Goal: Transaction & Acquisition: Book appointment/travel/reservation

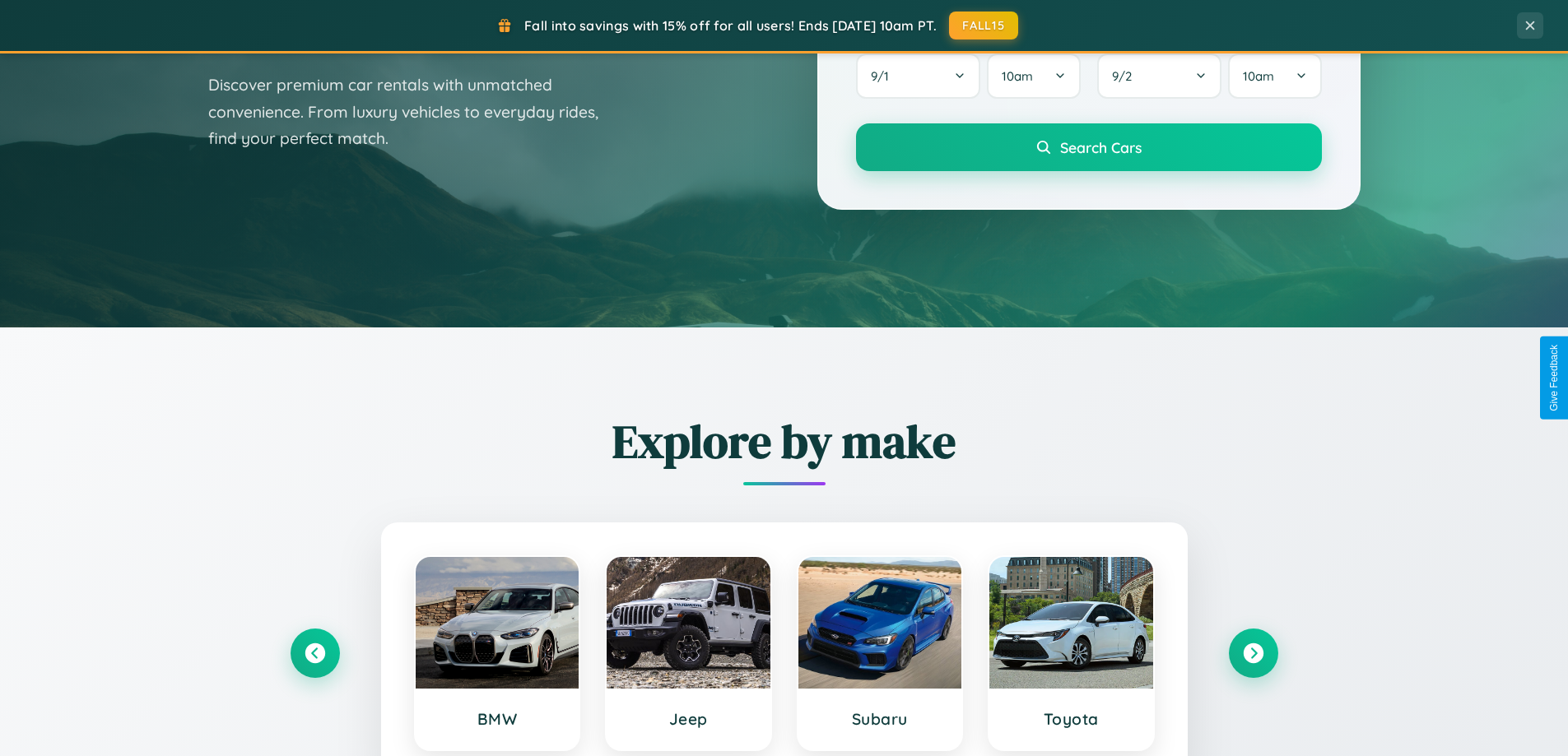
scroll to position [1132, 0]
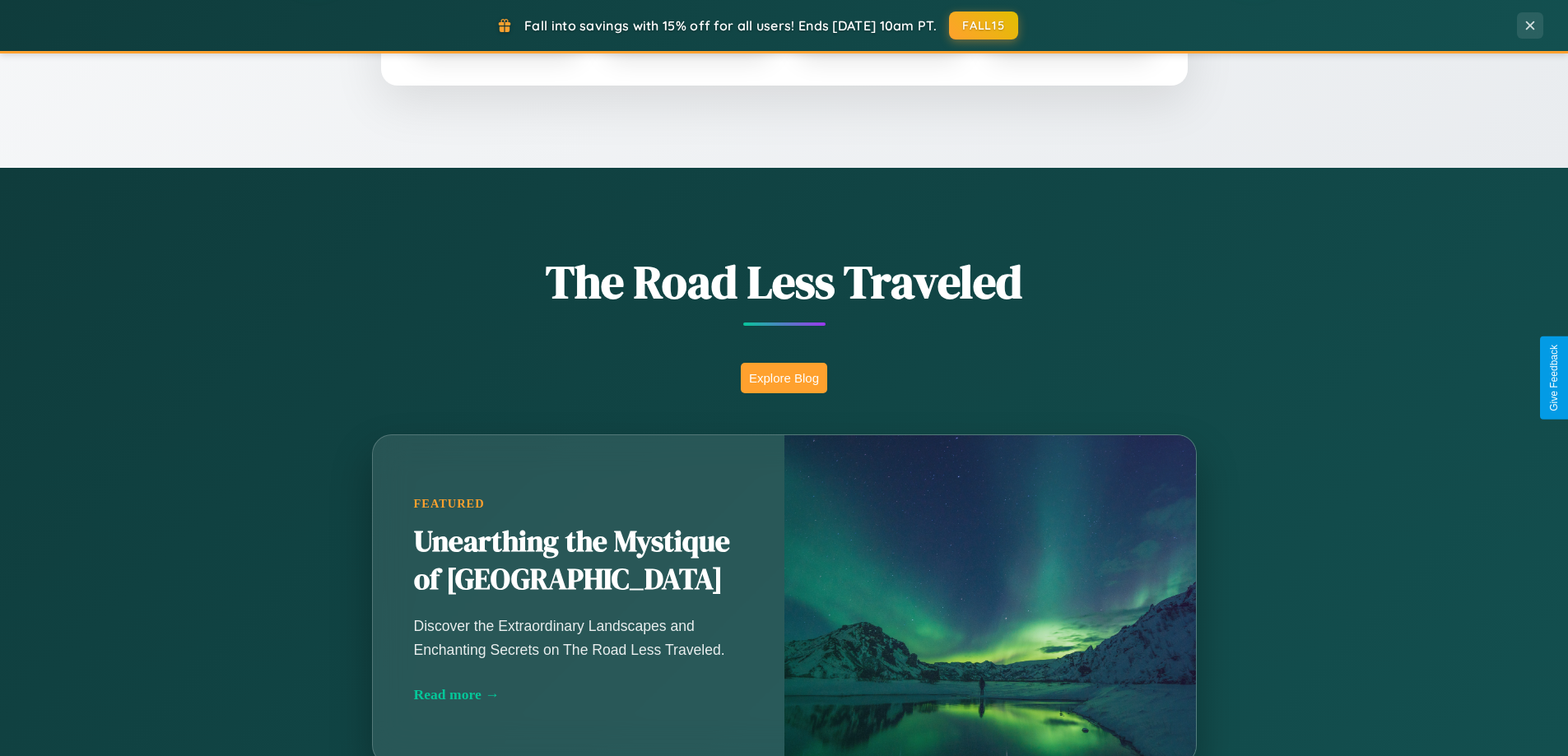
click at [784, 378] on button "Explore Blog" at bounding box center [784, 378] width 86 height 30
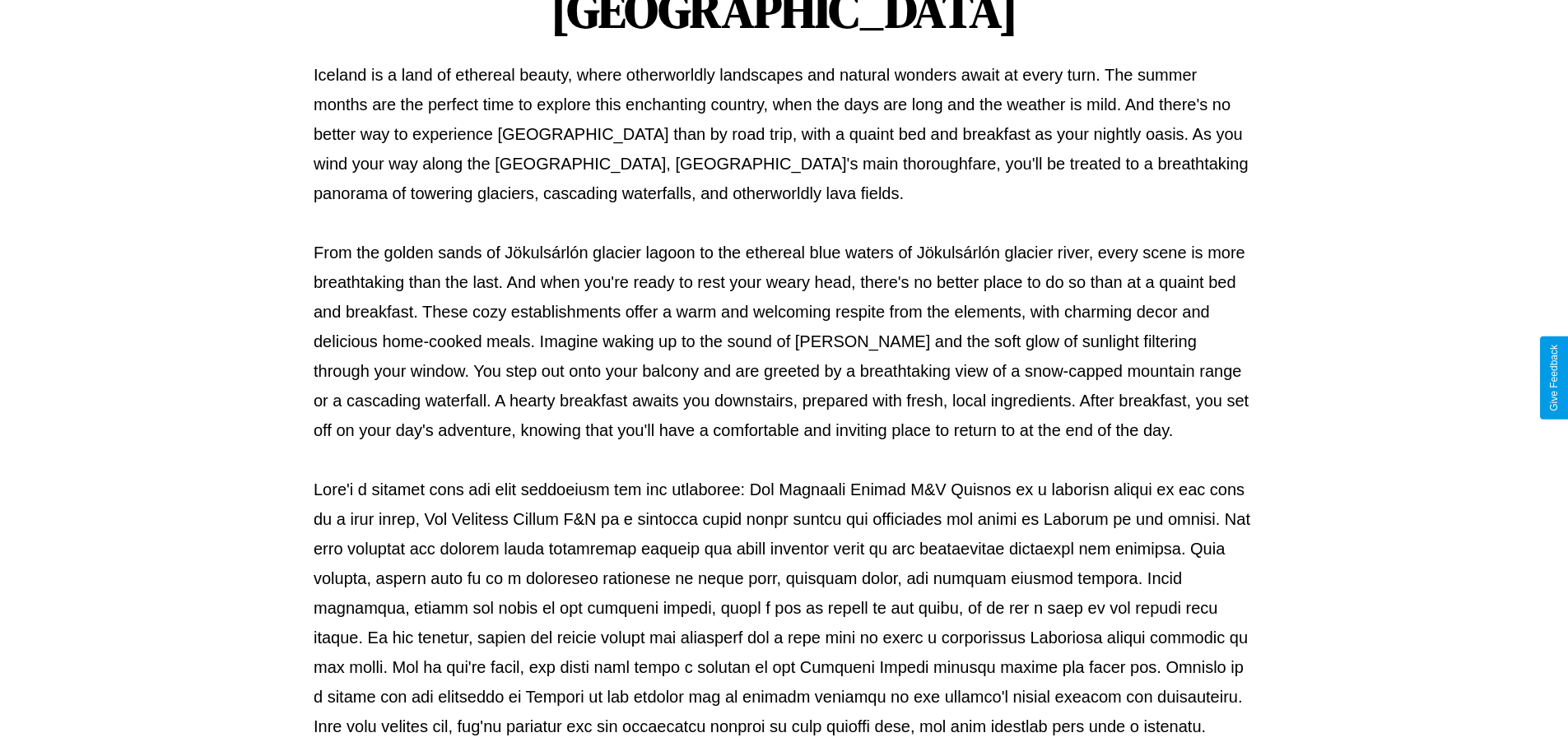
scroll to position [533, 0]
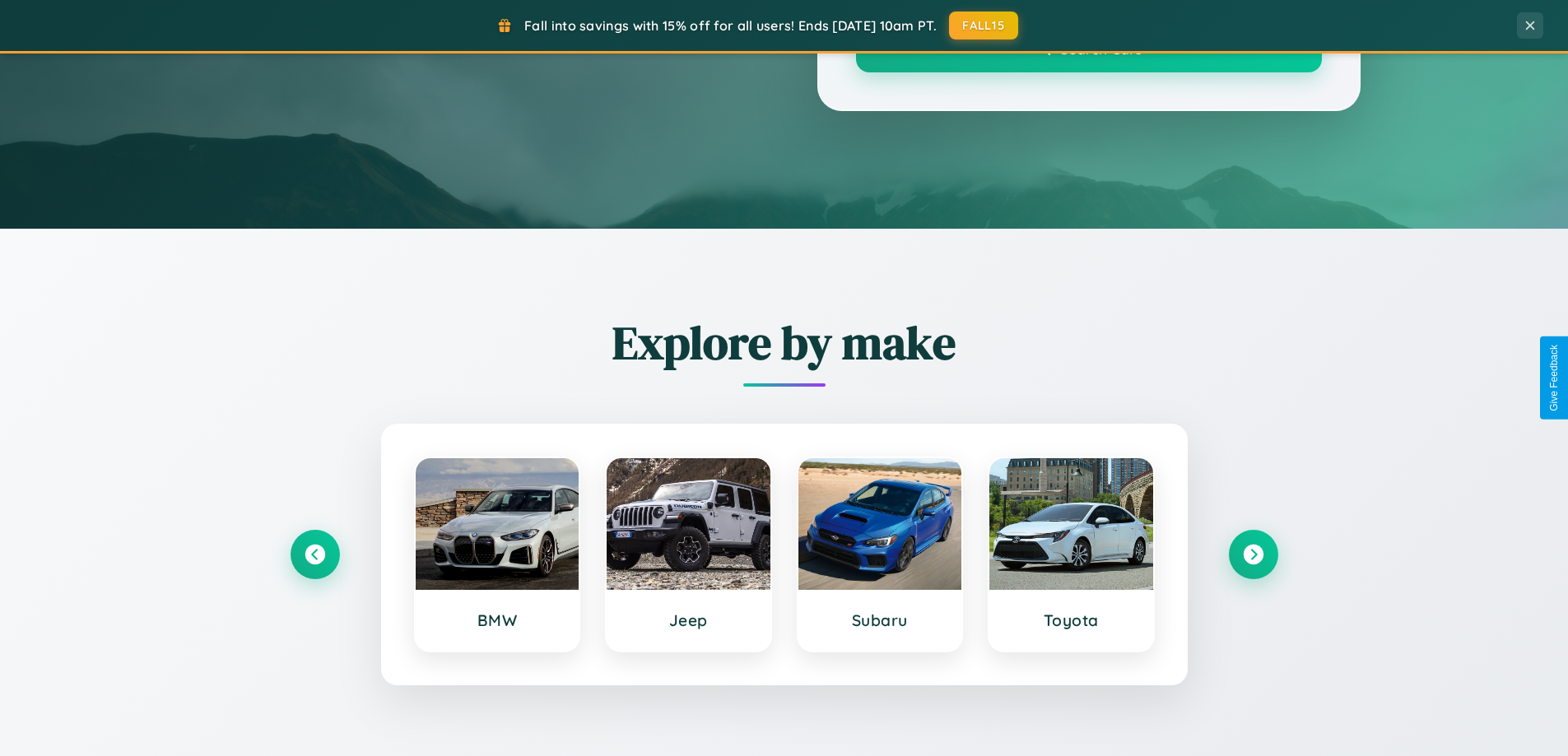
scroll to position [1132, 0]
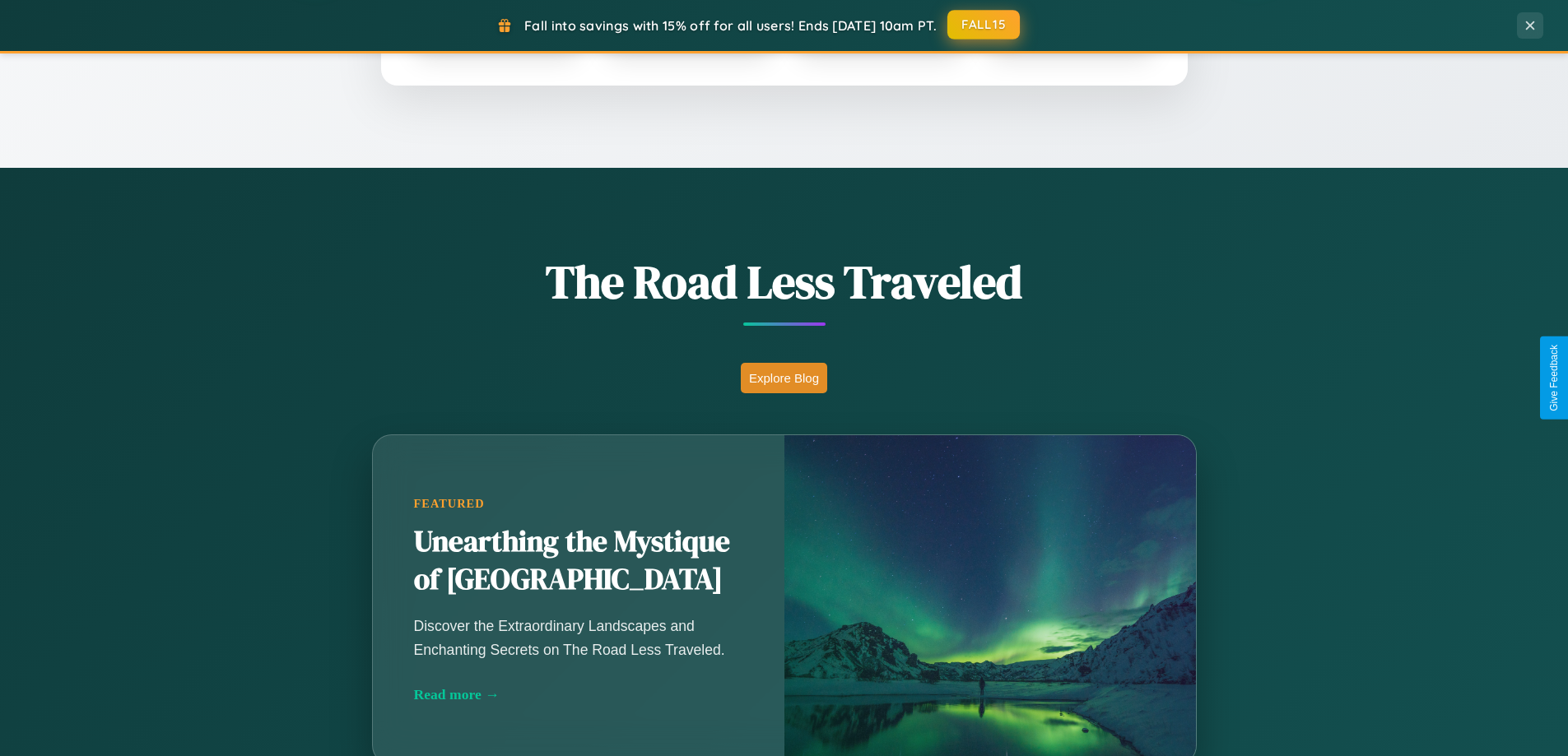
click at [985, 25] on button "FALL15" at bounding box center [983, 25] width 72 height 29
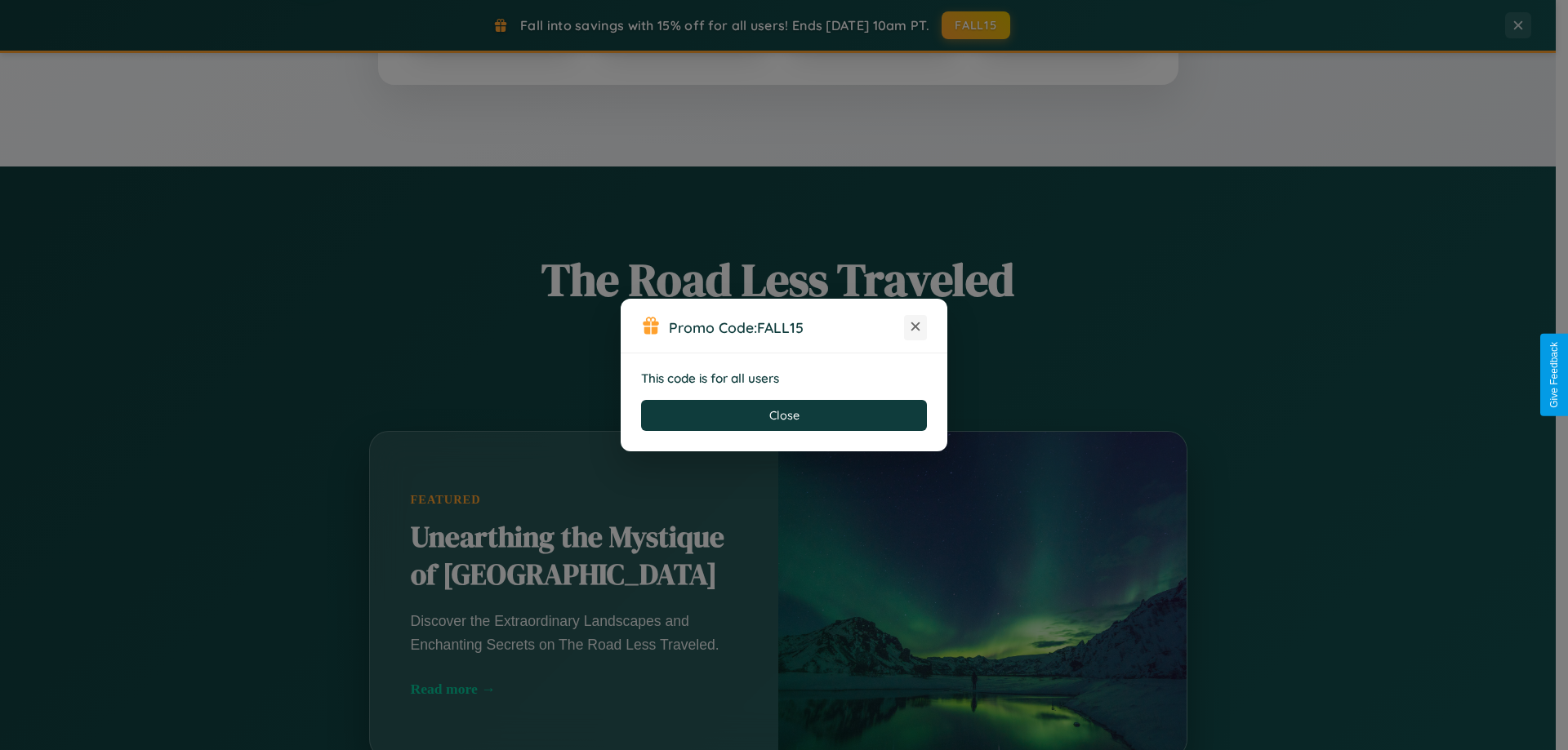
click at [915, 328] on icon at bounding box center [915, 327] width 16 height 16
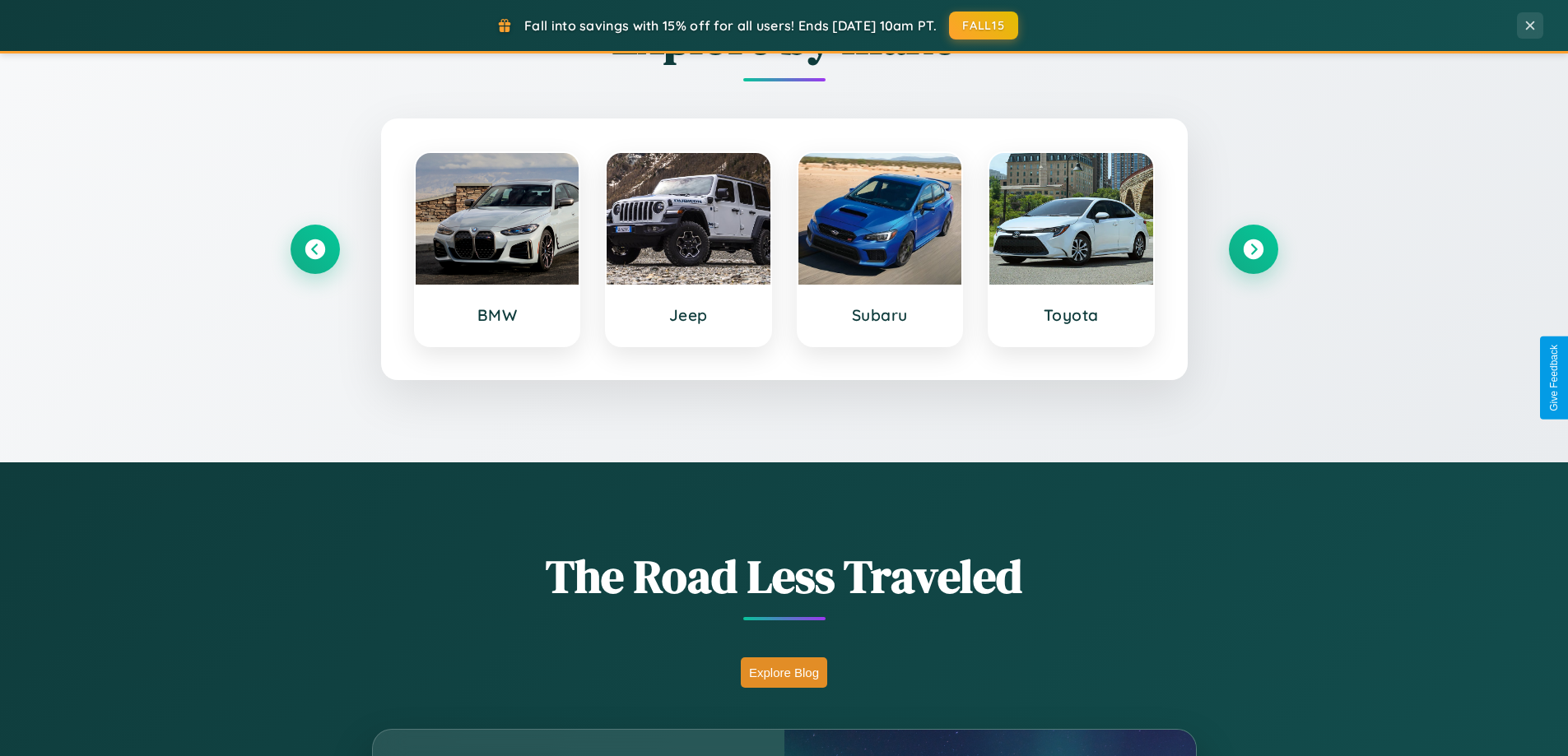
scroll to position [709, 0]
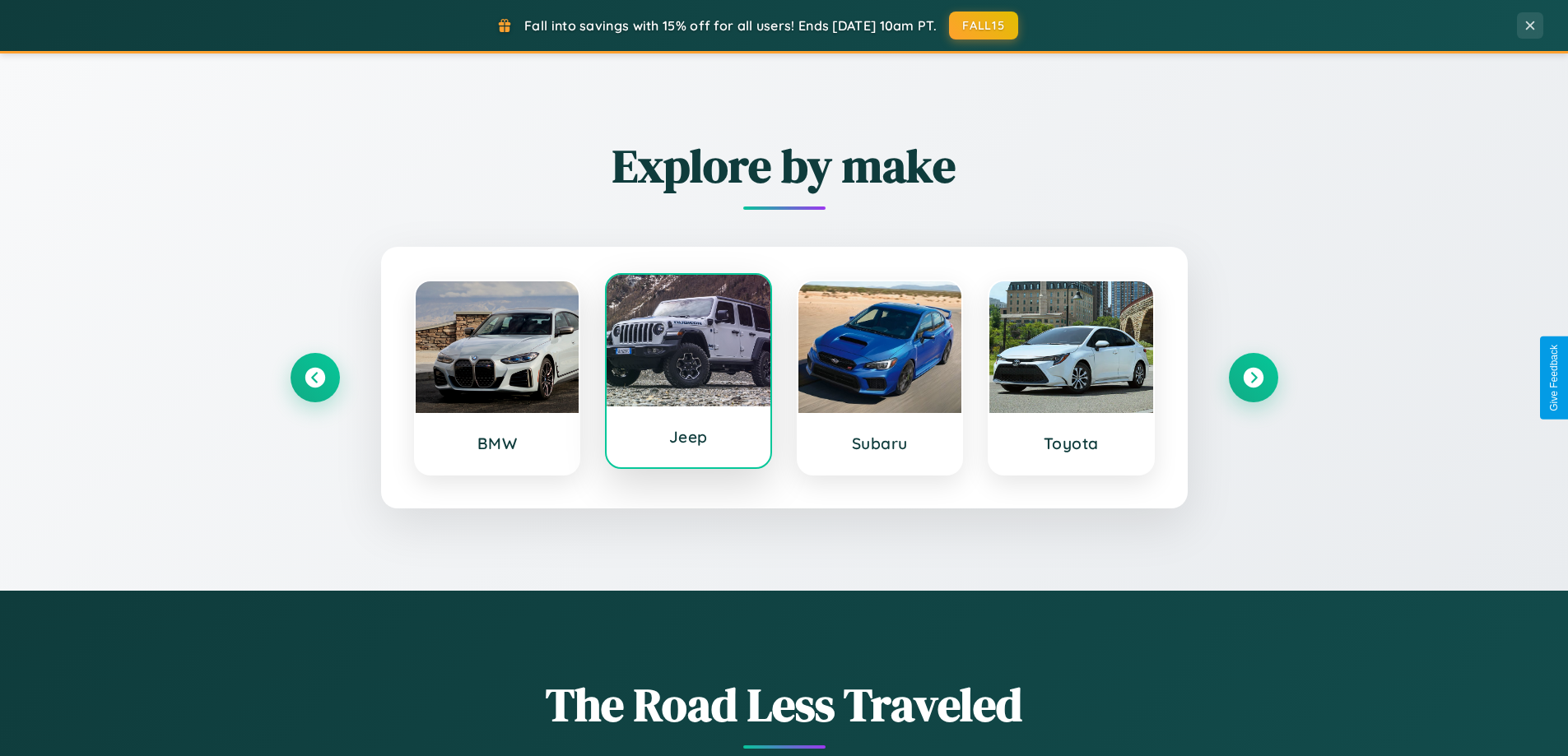
click at [688, 372] on div at bounding box center [688, 340] width 164 height 132
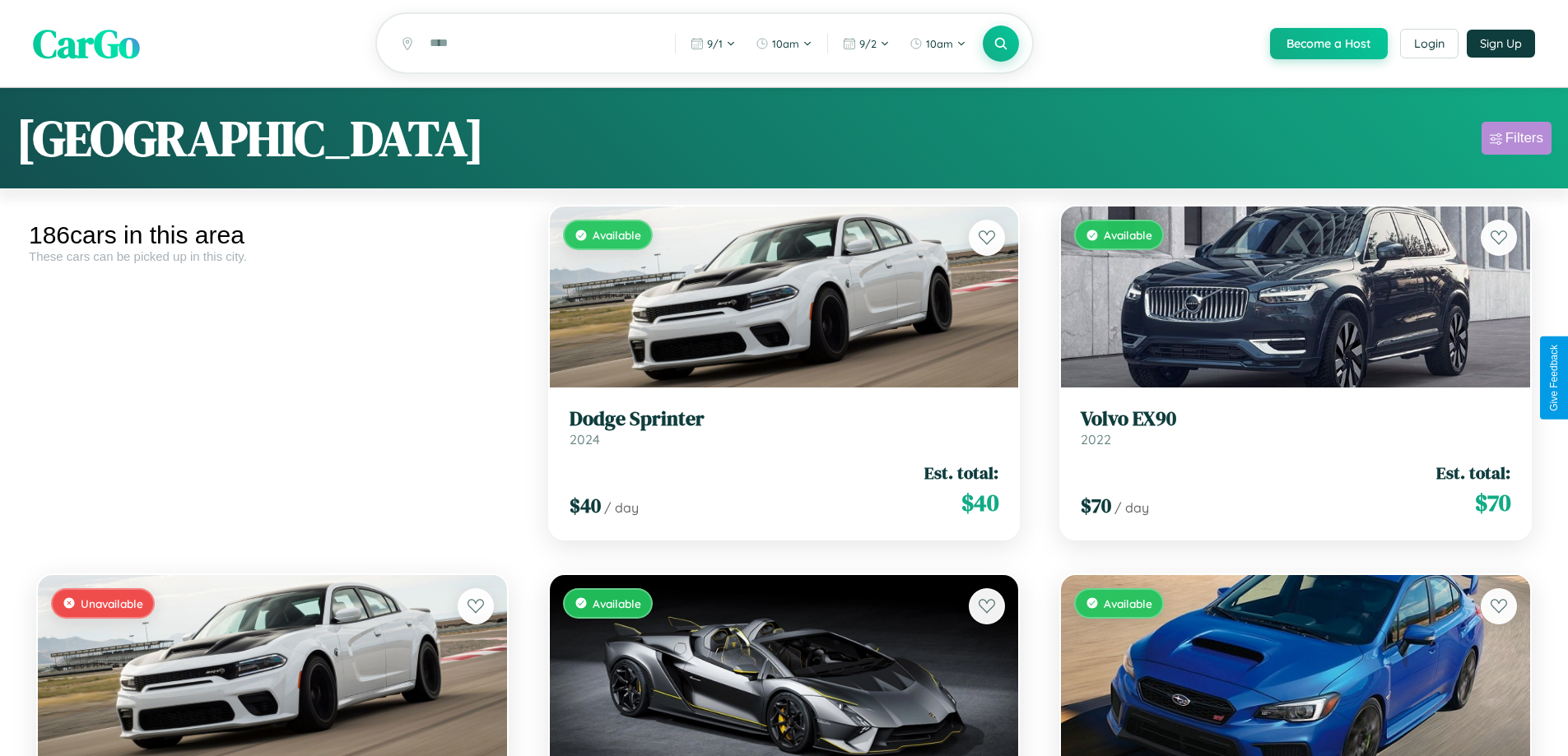
click at [1517, 141] on div "Filters" at bounding box center [1524, 138] width 38 height 16
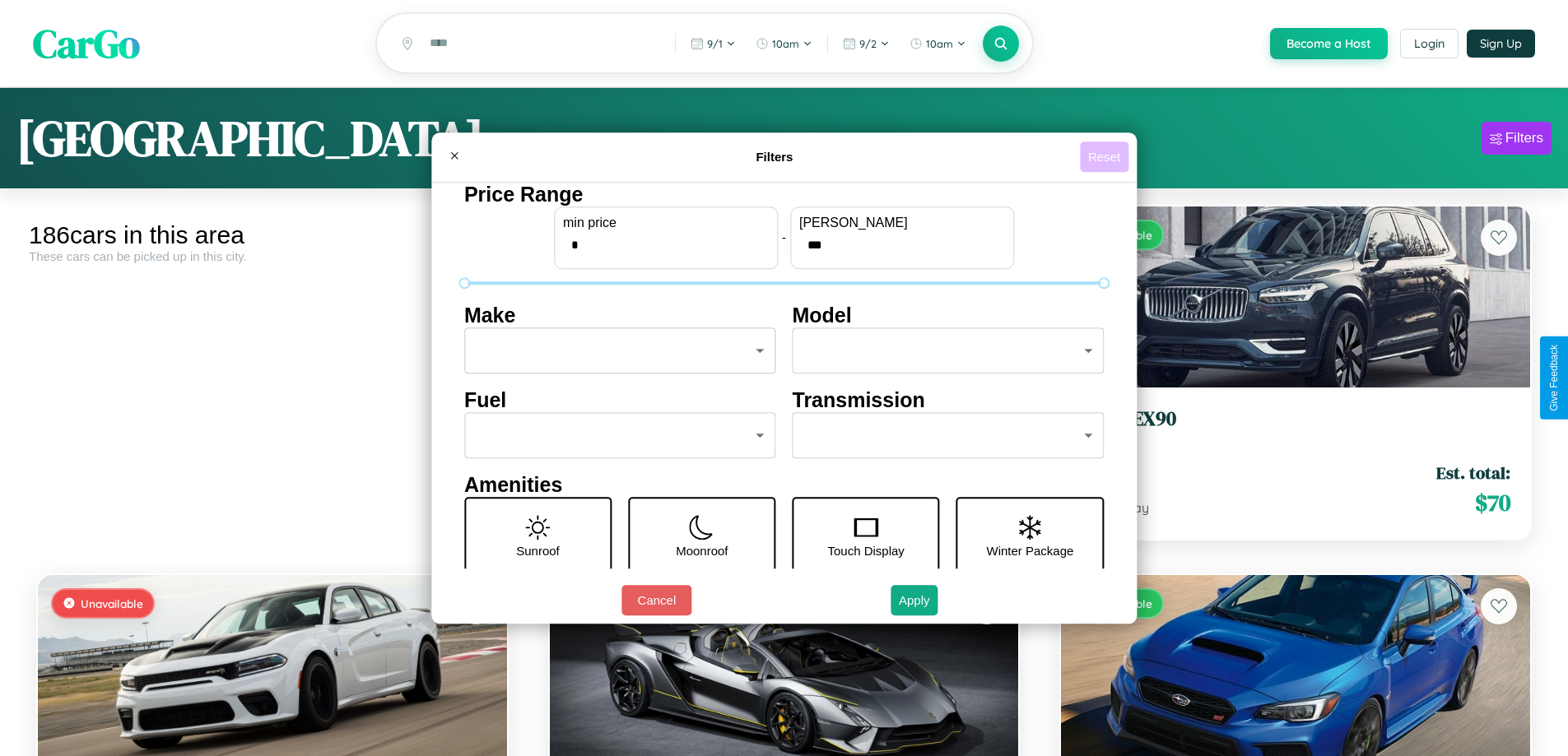
click at [1107, 157] on button "Reset" at bounding box center [1104, 157] width 49 height 30
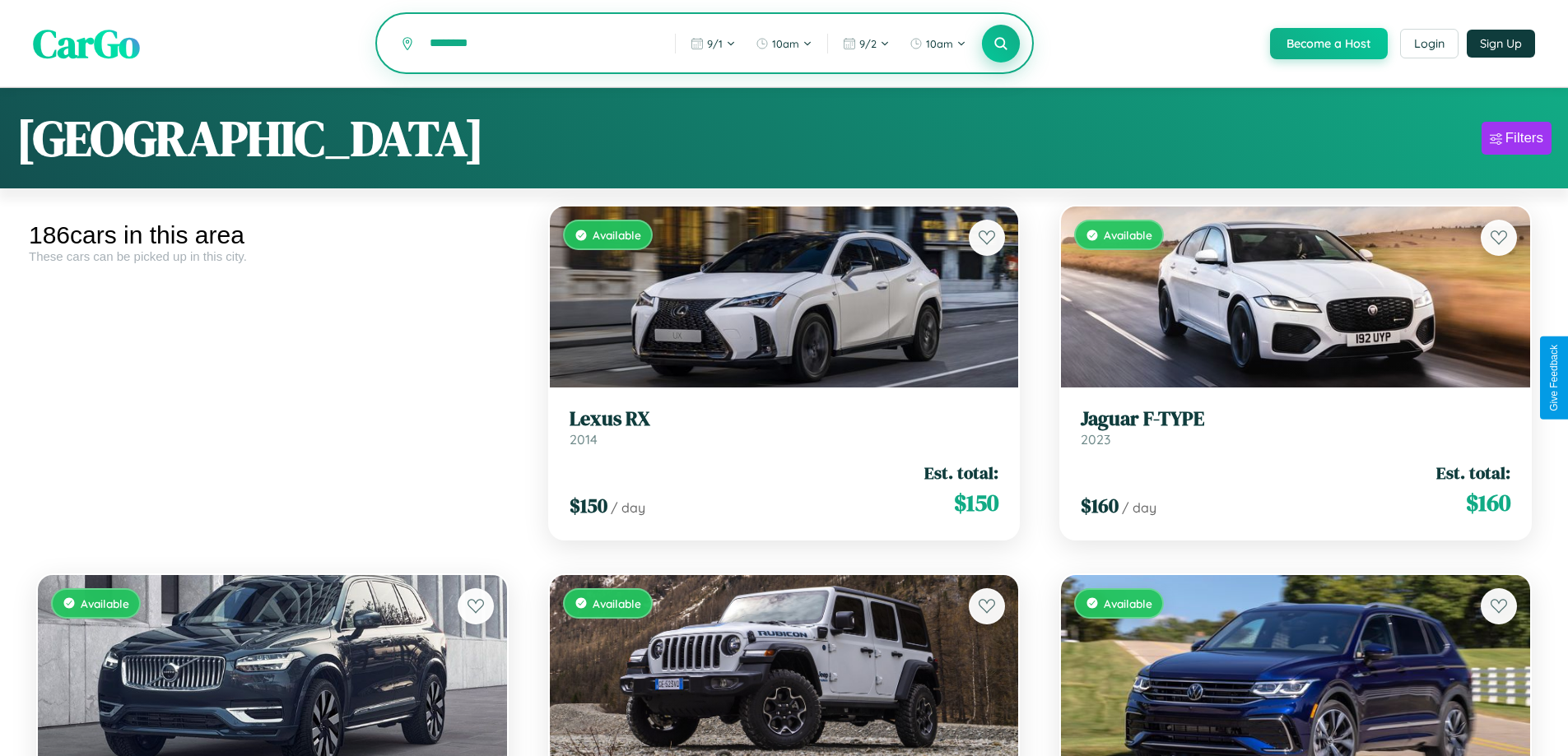
type input "********"
click at [1000, 45] on icon at bounding box center [1000, 43] width 16 height 16
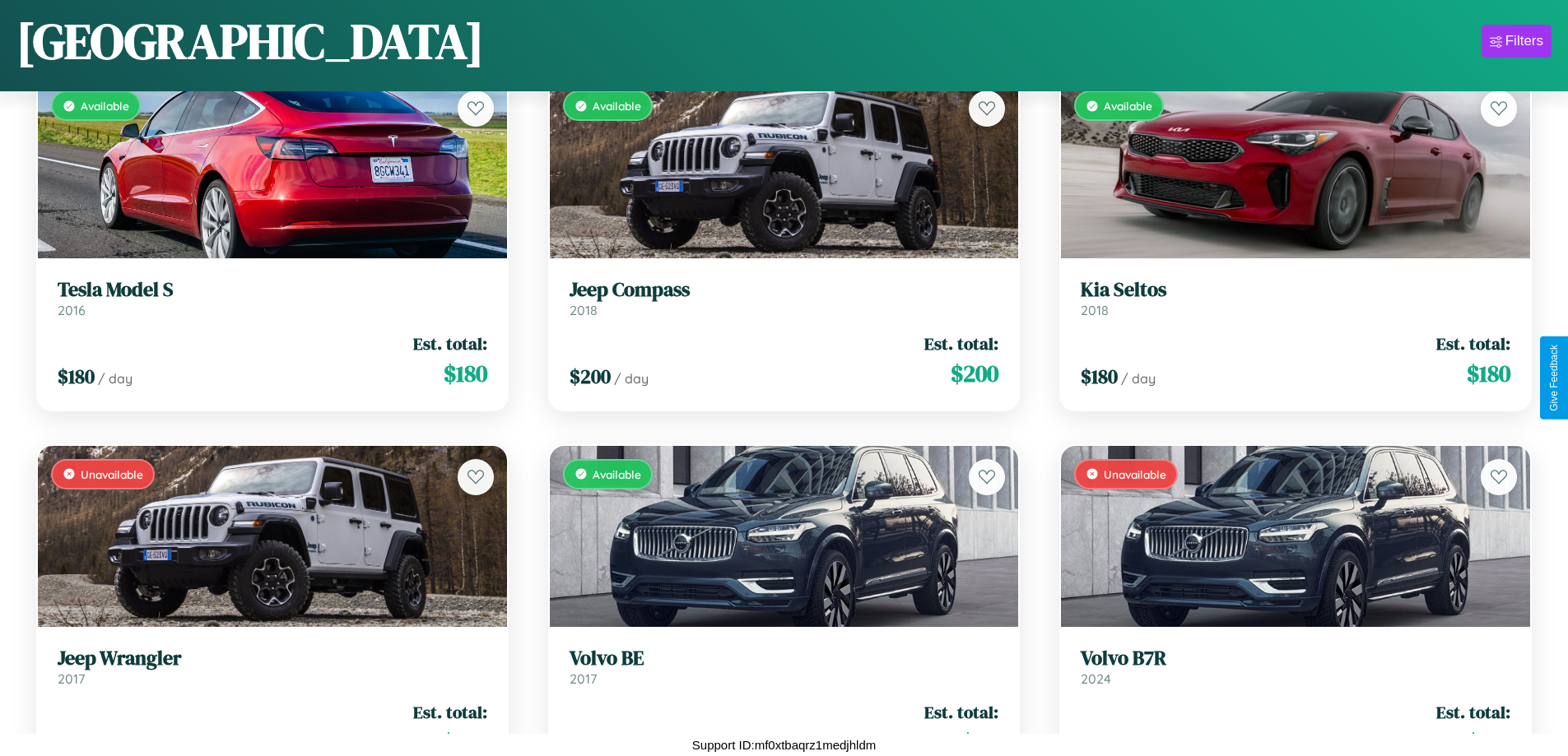
scroll to position [14606, 0]
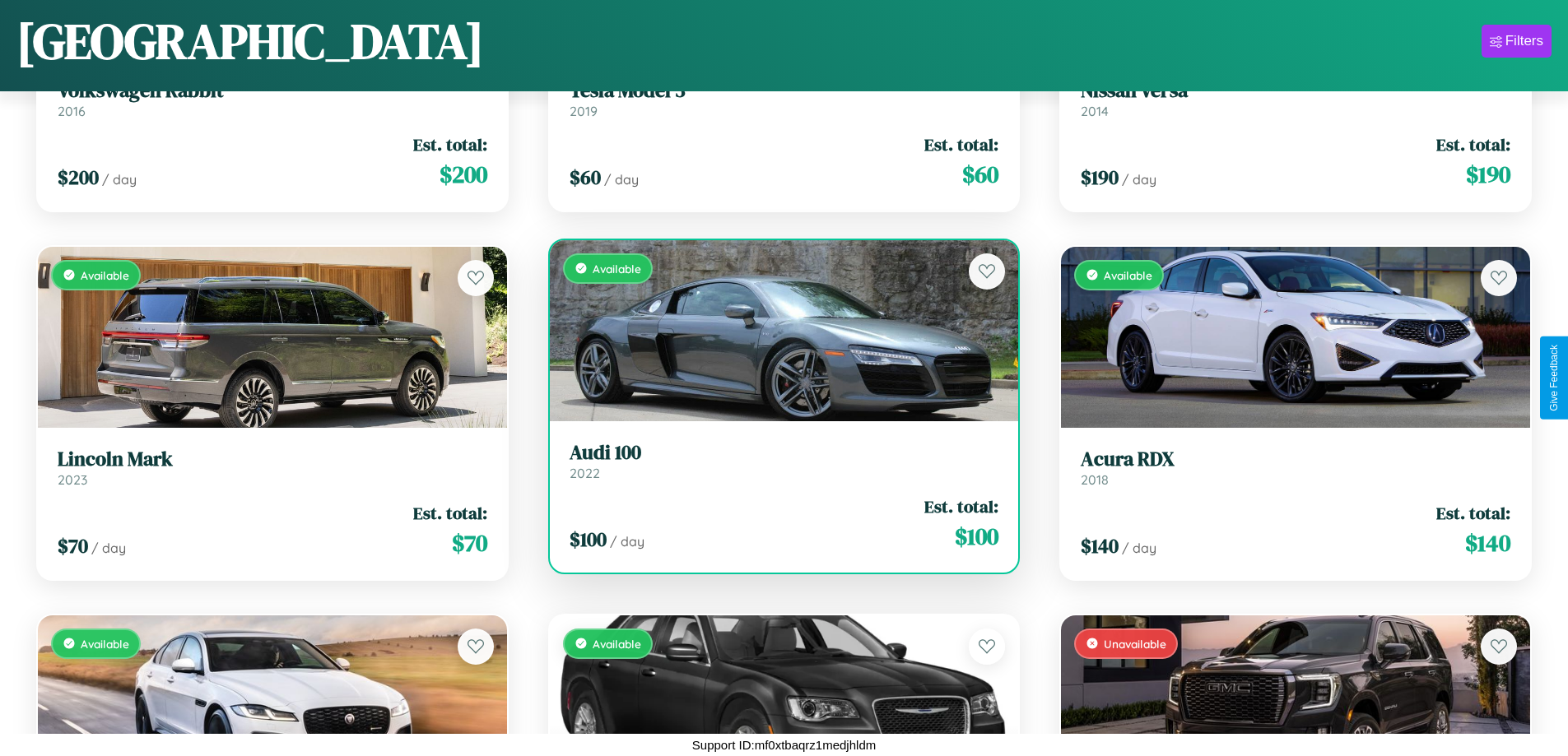
click at [777, 337] on div "Available" at bounding box center [784, 331] width 470 height 181
click at [777, 330] on div "Available" at bounding box center [784, 331] width 470 height 181
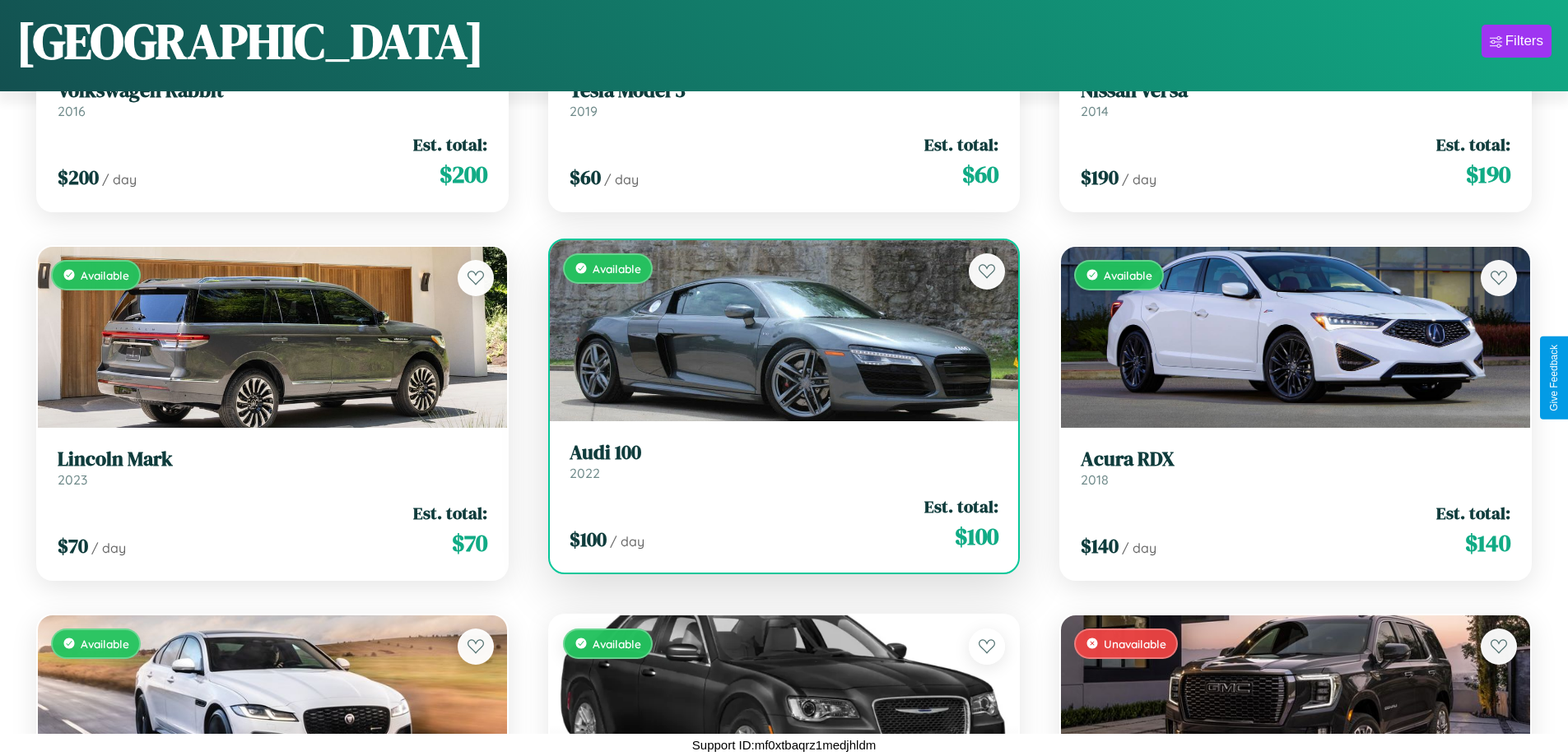
click at [777, 330] on div "Available" at bounding box center [784, 331] width 470 height 181
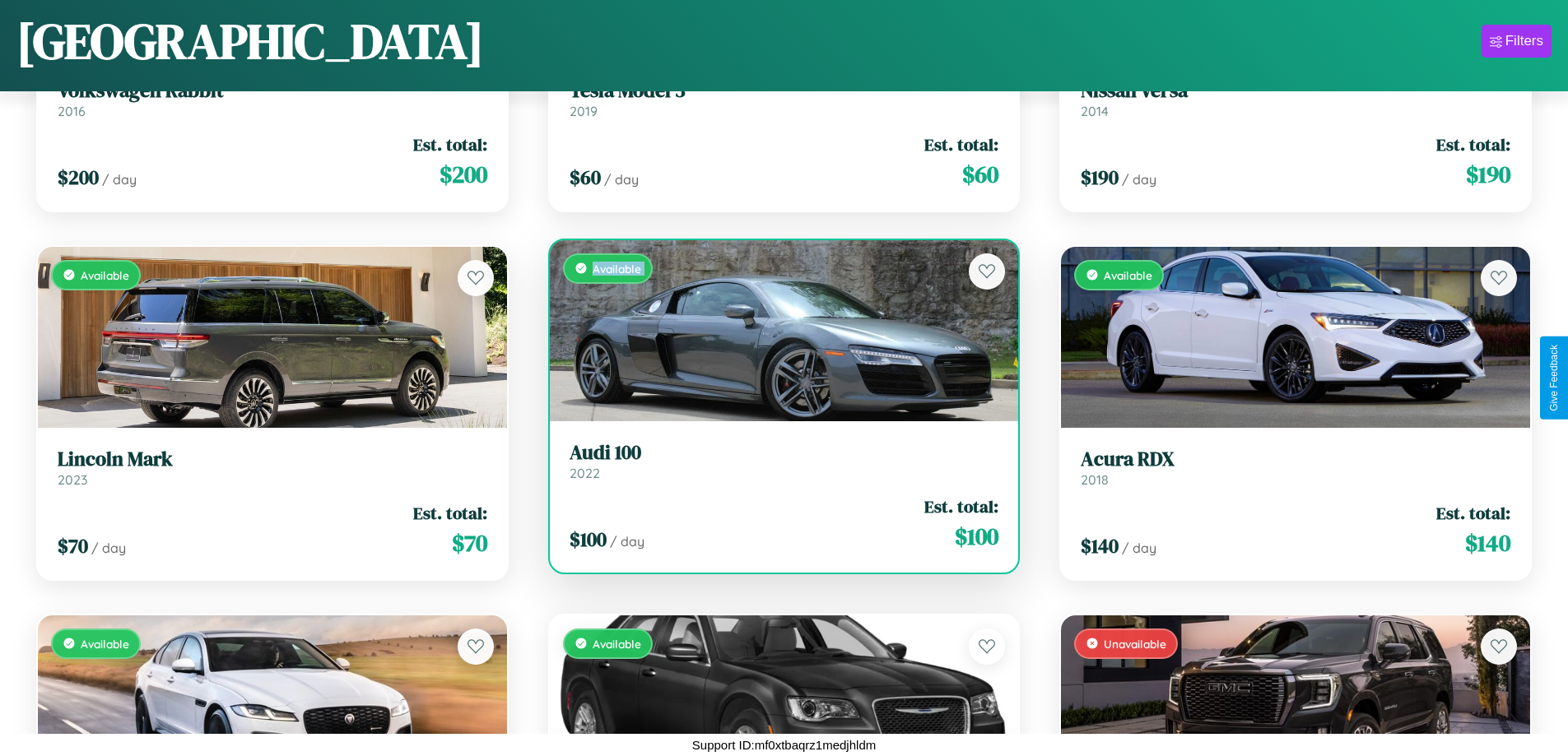
click at [777, 330] on div "Available" at bounding box center [784, 331] width 470 height 181
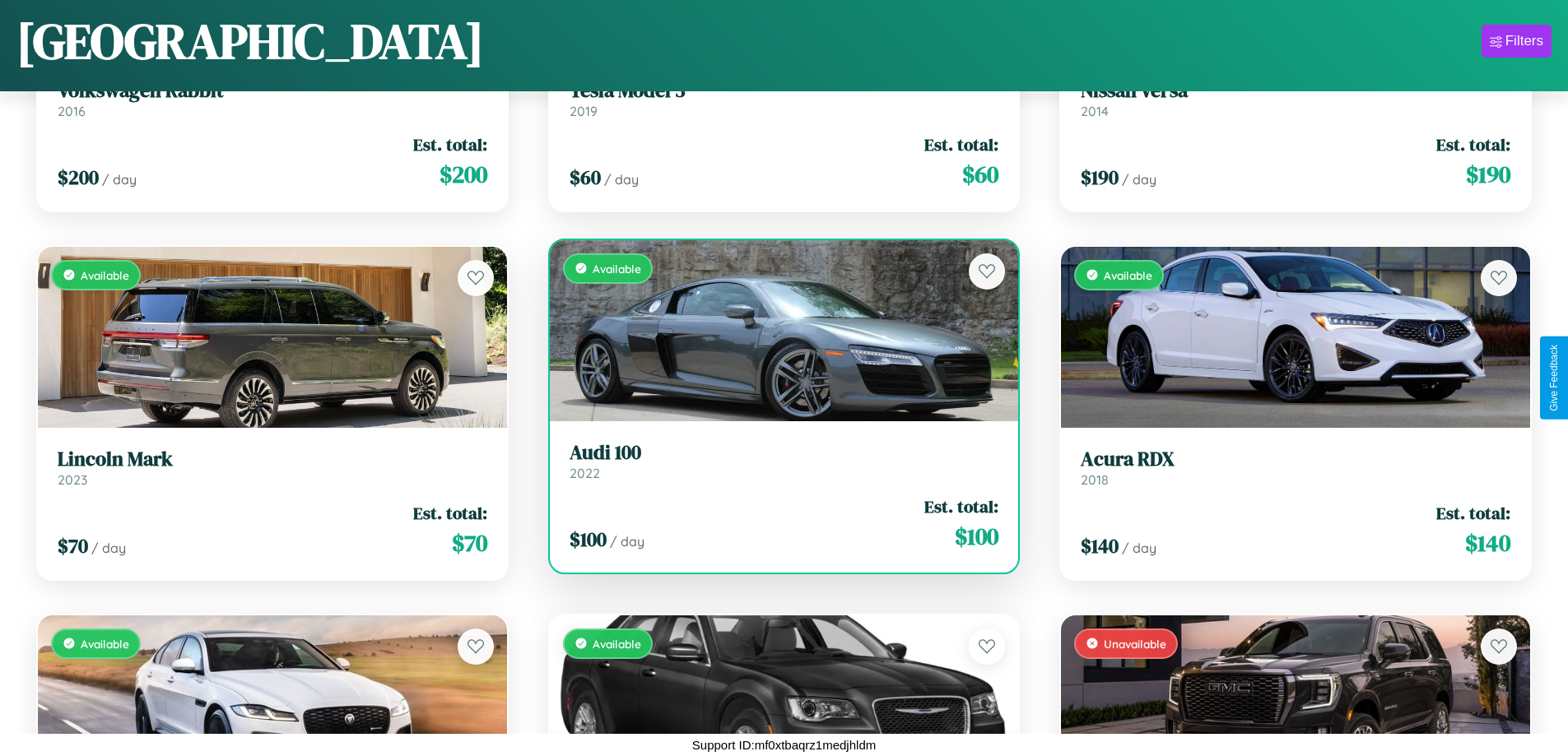
click at [777, 330] on div "Available" at bounding box center [784, 331] width 470 height 181
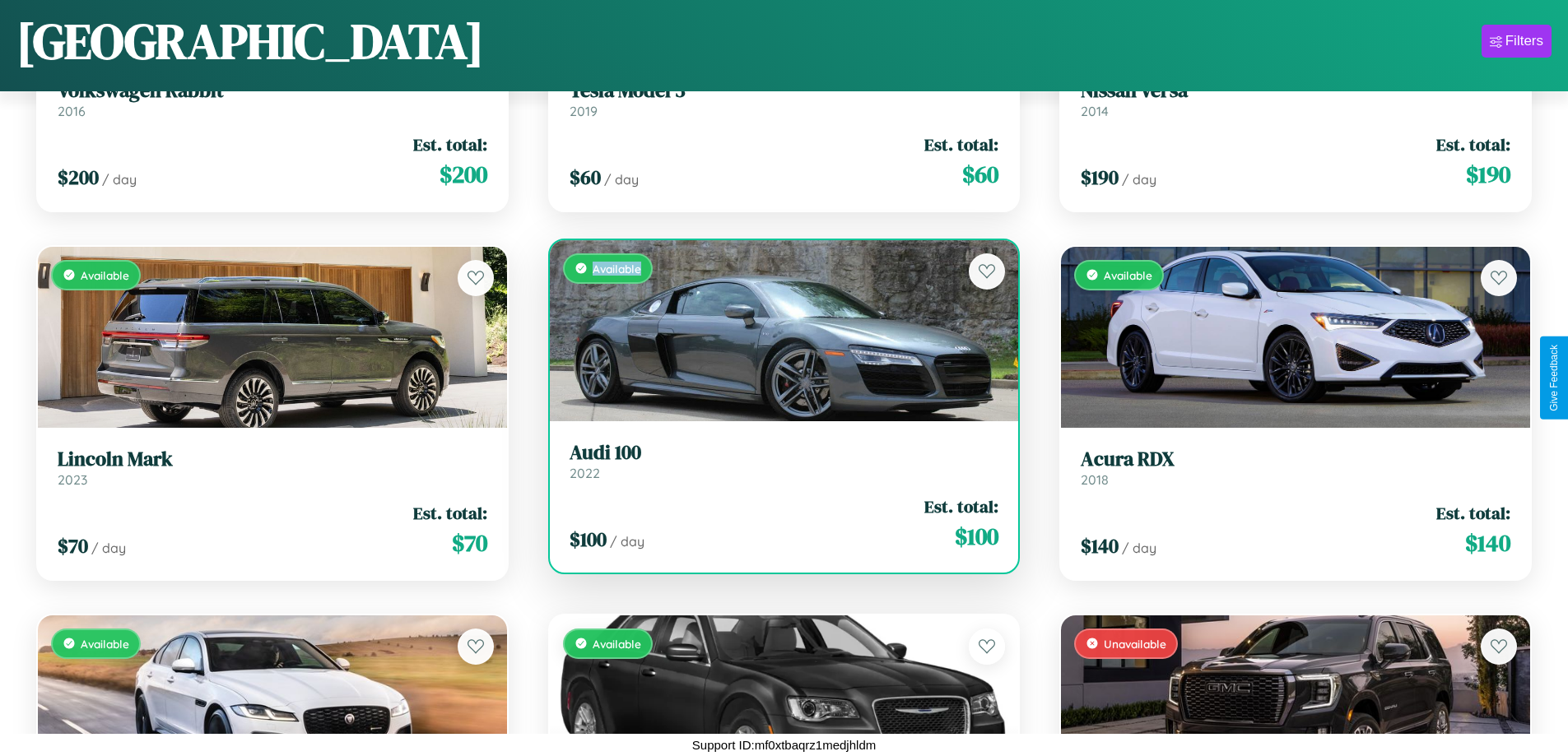
click at [777, 330] on div "Available" at bounding box center [784, 331] width 470 height 181
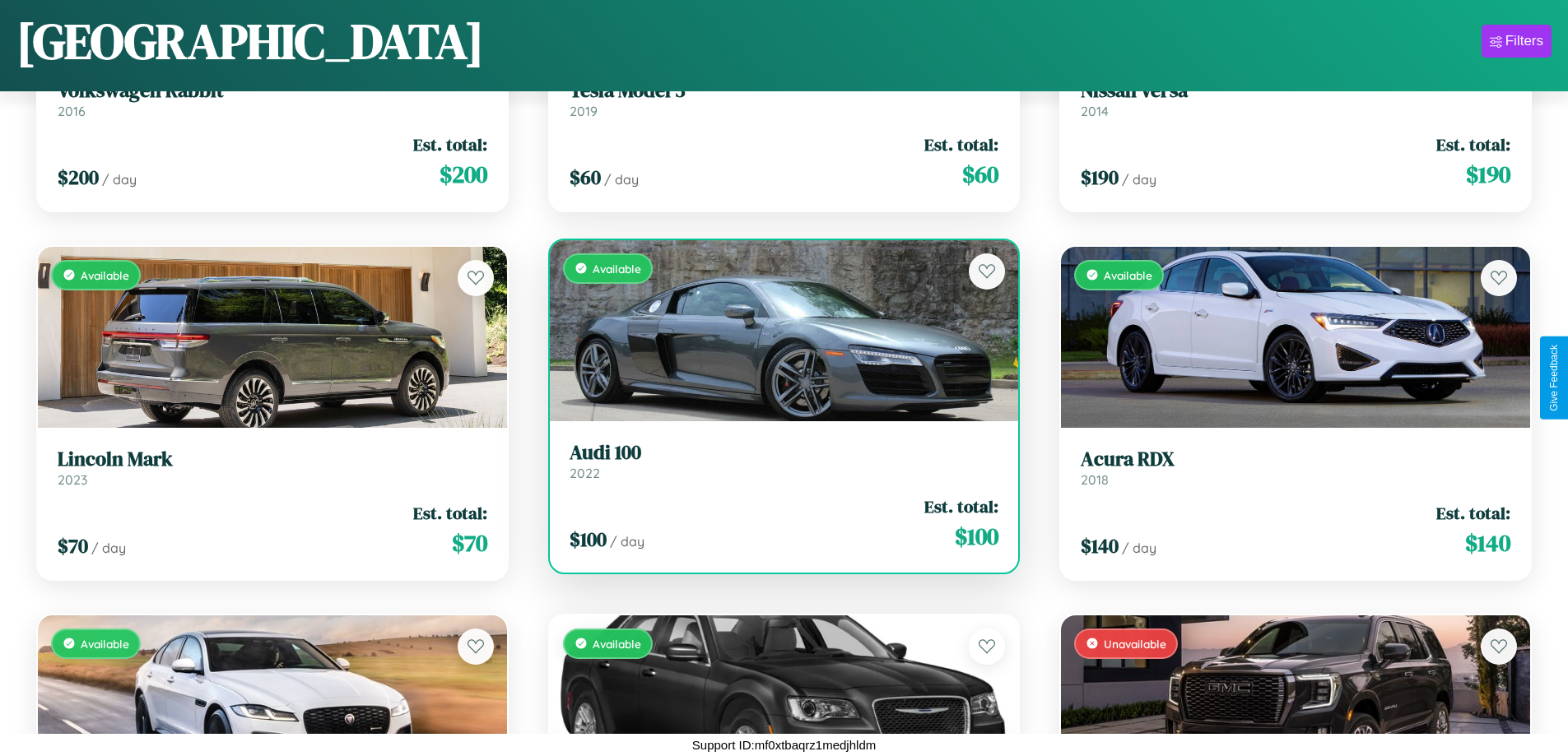
click at [777, 461] on h3 "Audi 100" at bounding box center [784, 453] width 429 height 24
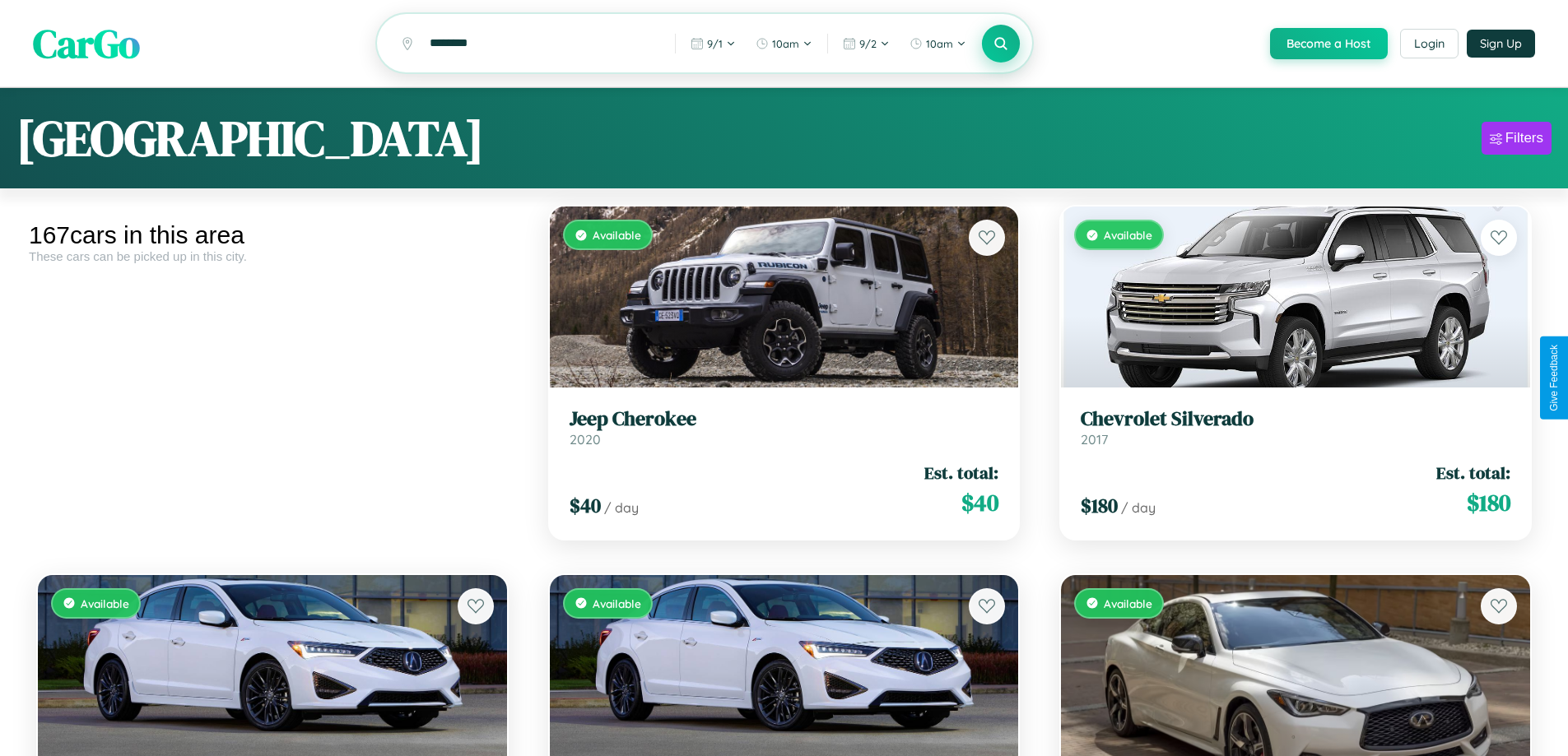
scroll to position [14237, 0]
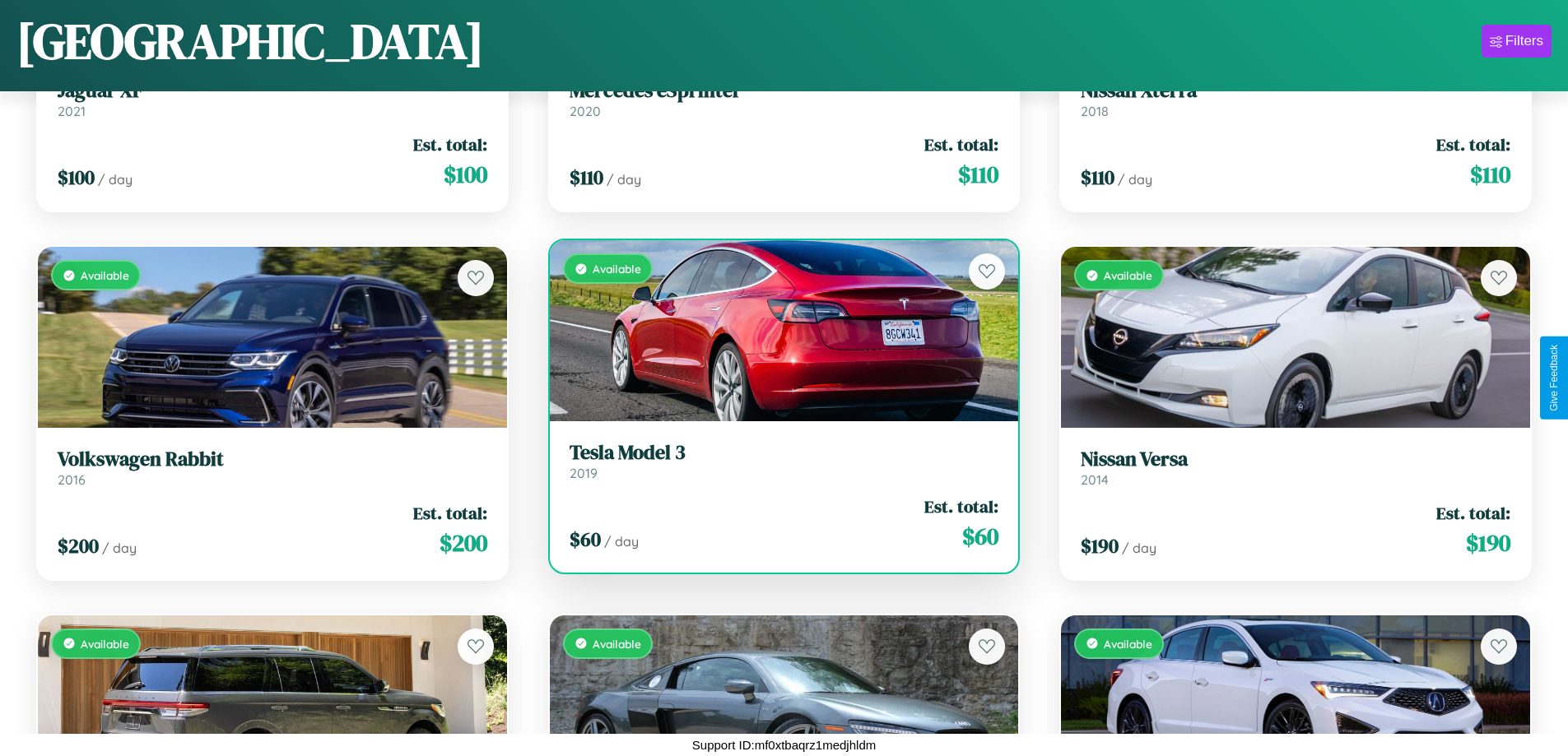
click at [777, 338] on div "Available" at bounding box center [784, 331] width 470 height 181
click at [777, 331] on div "Available" at bounding box center [784, 331] width 470 height 181
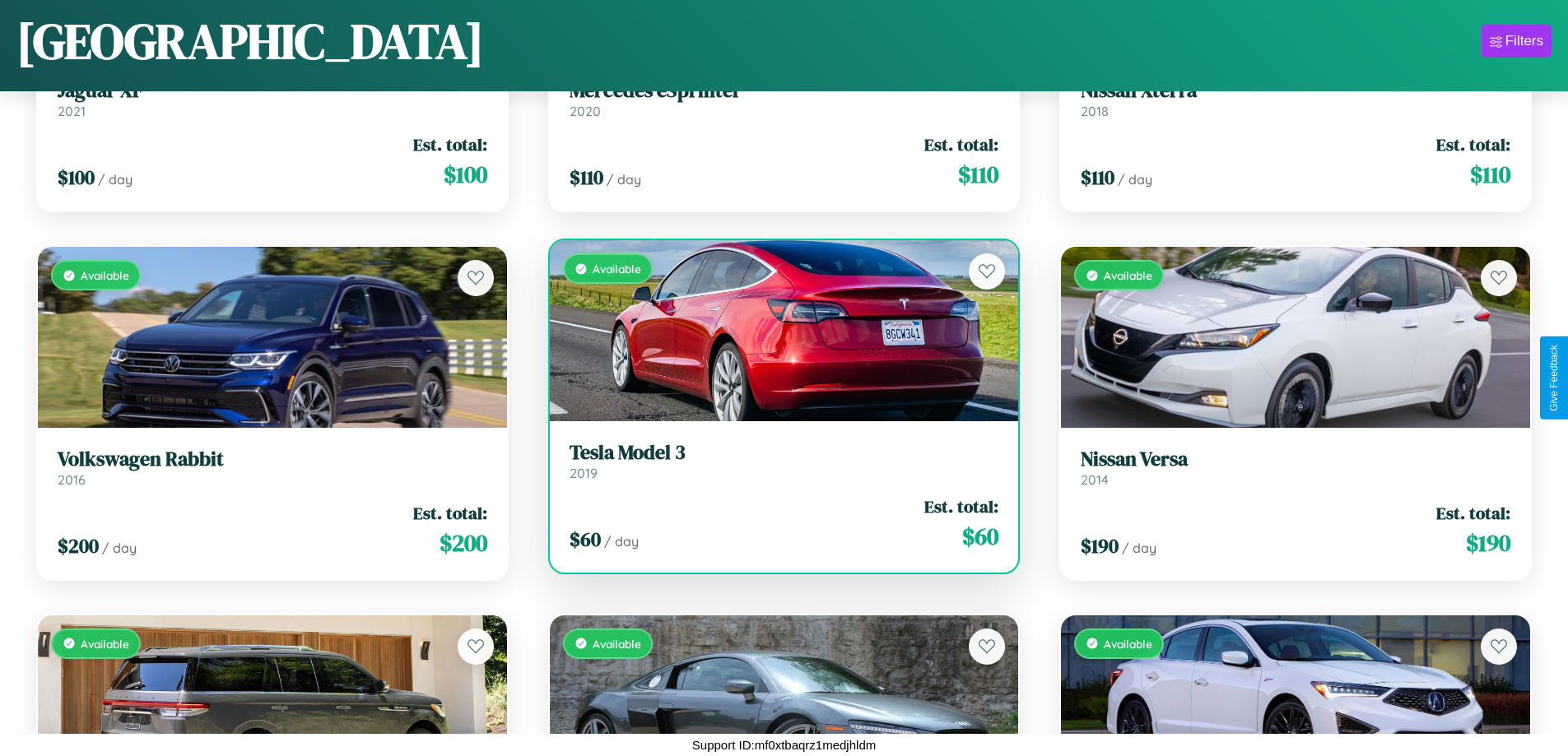
click at [777, 331] on div "Available" at bounding box center [784, 331] width 470 height 181
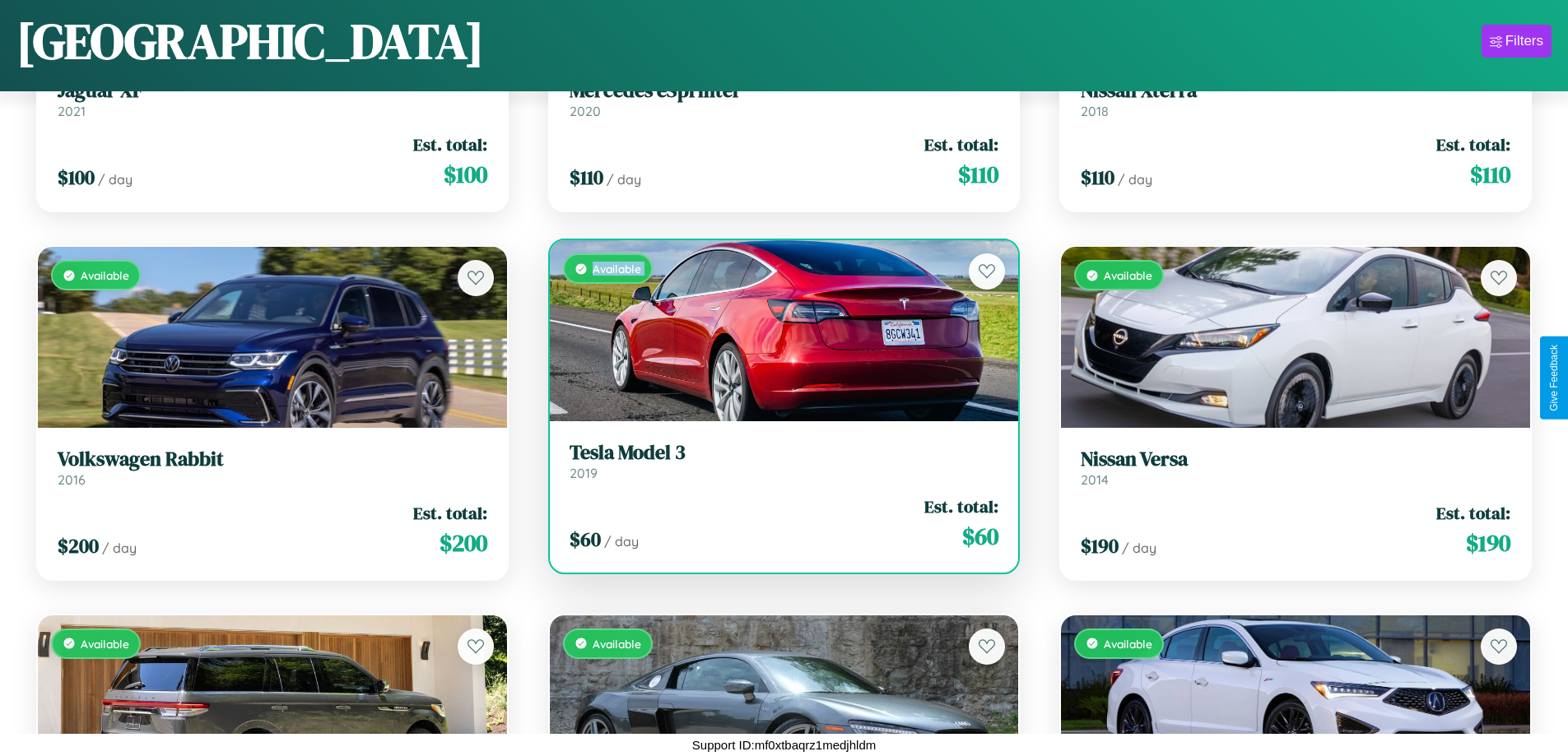
click at [777, 331] on div "Available" at bounding box center [784, 331] width 470 height 181
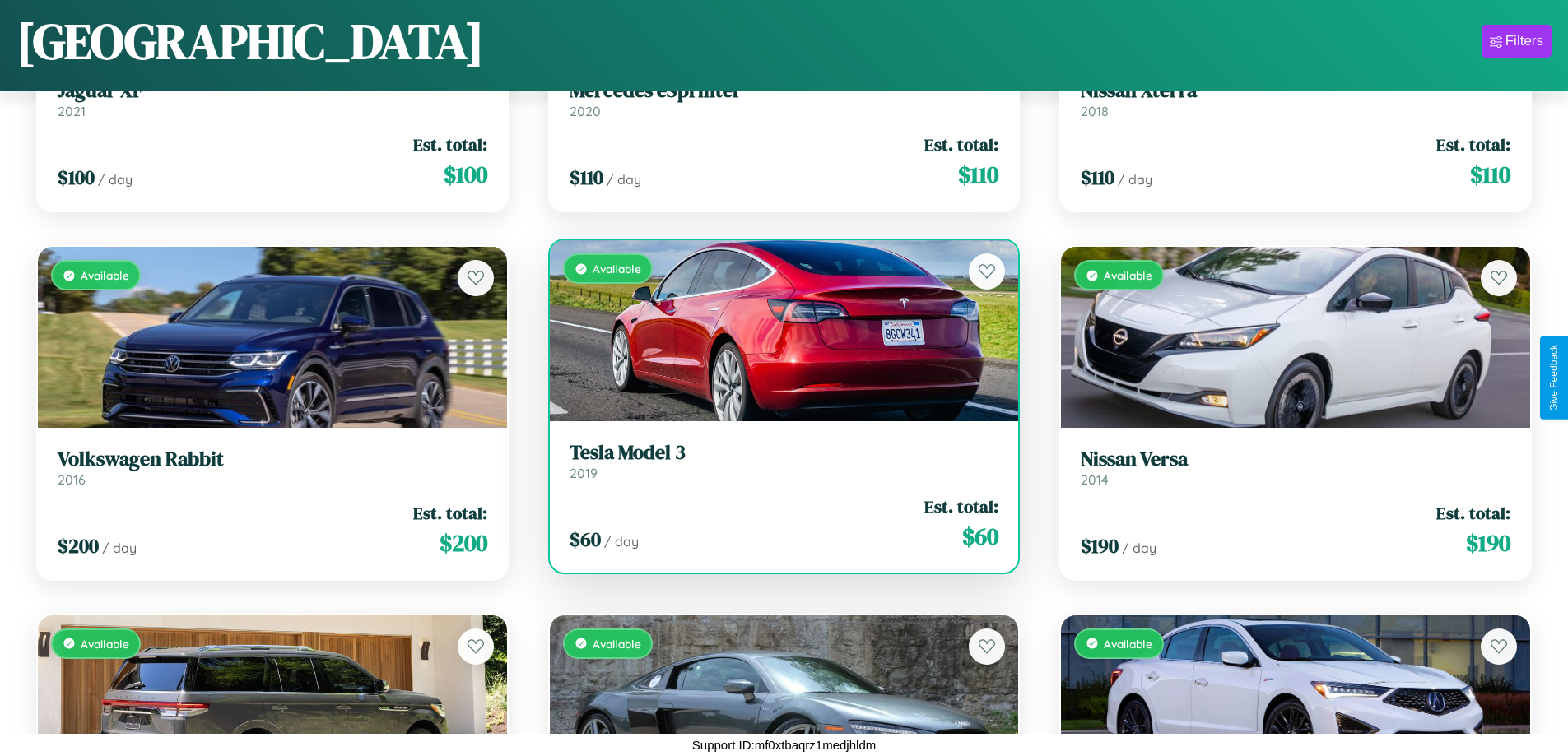
click at [777, 331] on div "Available" at bounding box center [784, 331] width 470 height 181
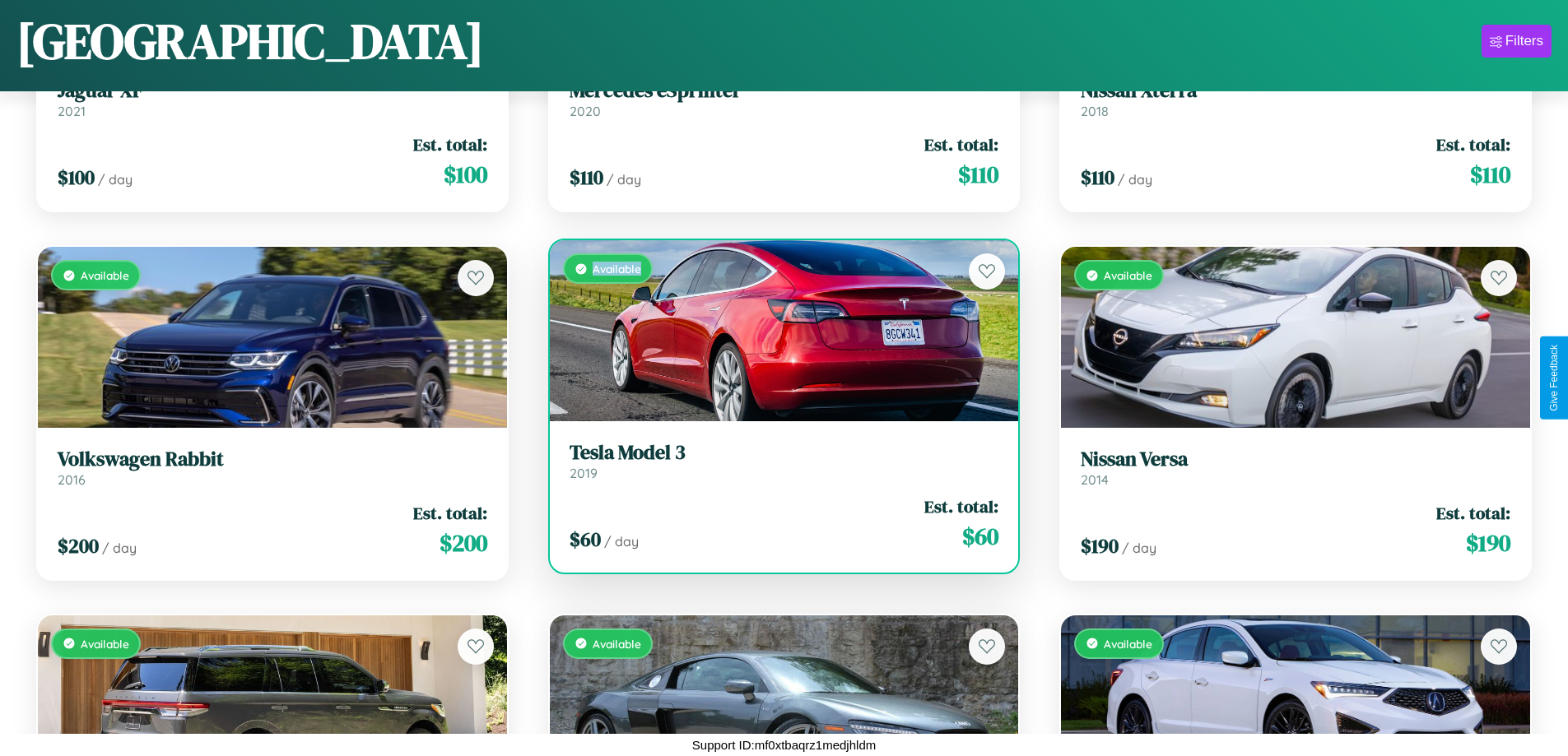
click at [777, 331] on div "Available" at bounding box center [784, 331] width 470 height 181
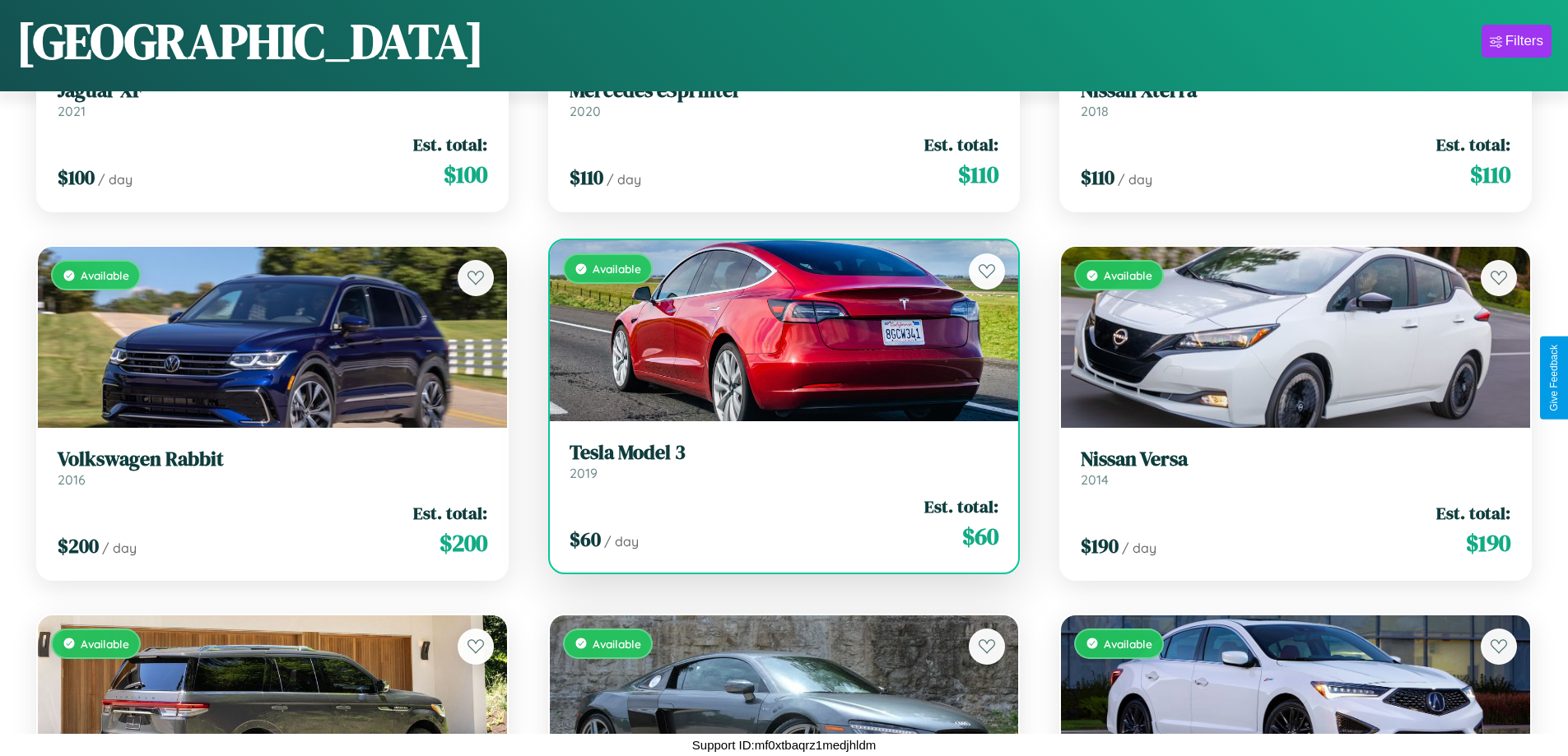
click at [777, 461] on h3 "Tesla Model 3" at bounding box center [784, 453] width 429 height 24
